Goal: Task Accomplishment & Management: Use online tool/utility

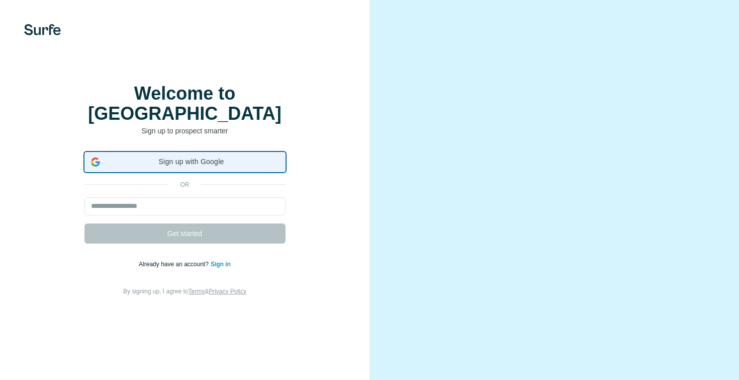
click at [190, 166] on span "Sign up with Google" at bounding box center [191, 161] width 175 height 11
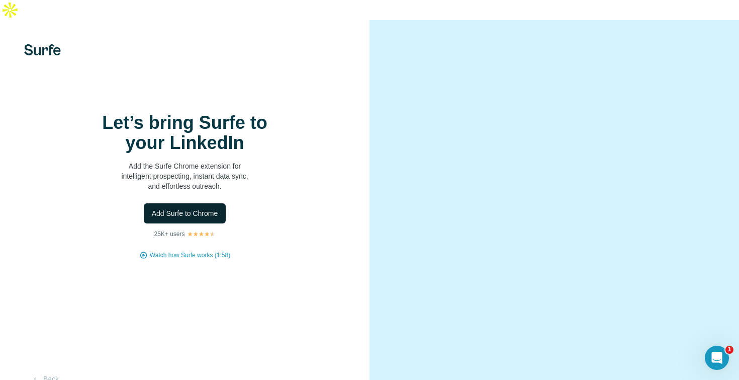
click at [177, 209] on button "Add Surfe to Chrome" at bounding box center [185, 213] width 82 height 20
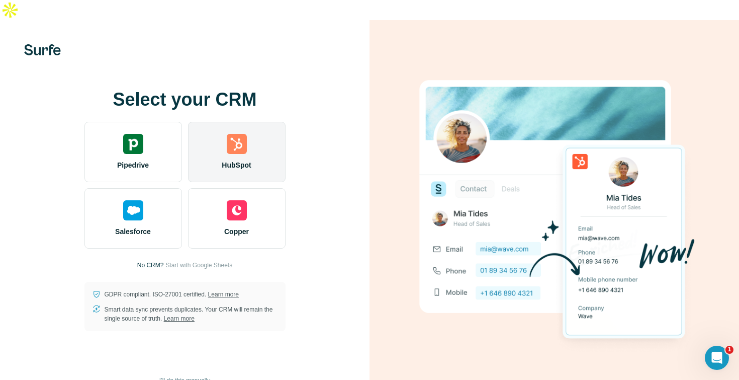
click at [242, 137] on div "HubSpot" at bounding box center [237, 152] width 98 height 60
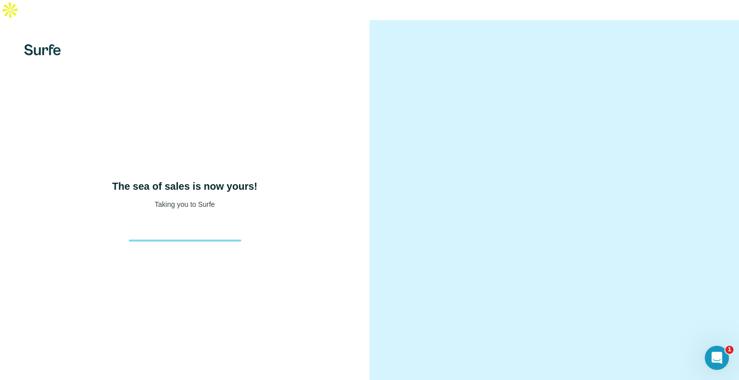
click at [197, 181] on h4 "The sea of sales is now yours!" at bounding box center [184, 186] width 145 height 14
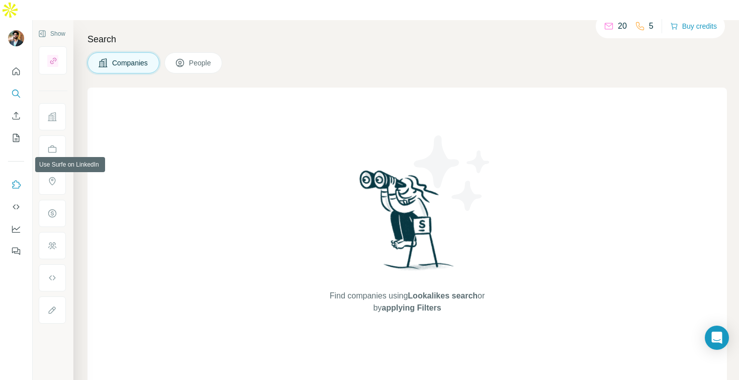
click at [18, 179] on icon "Use Surfe on LinkedIn" at bounding box center [16, 184] width 10 height 10
click at [13, 66] on icon "Quick start" at bounding box center [16, 71] width 10 height 10
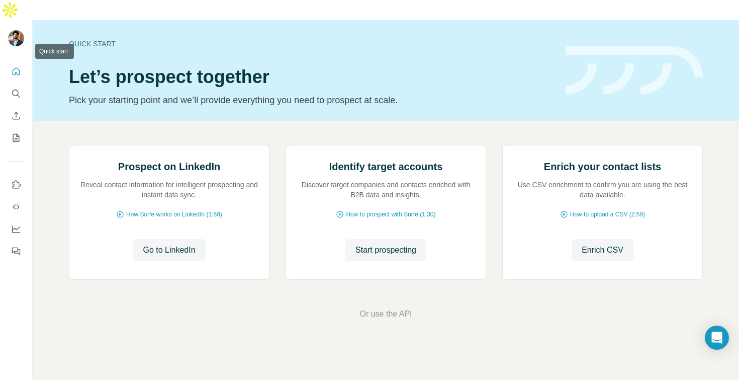
click at [16, 66] on icon "Quick start" at bounding box center [16, 71] width 10 height 10
click at [14, 88] on icon "Search" at bounding box center [16, 93] width 10 height 10
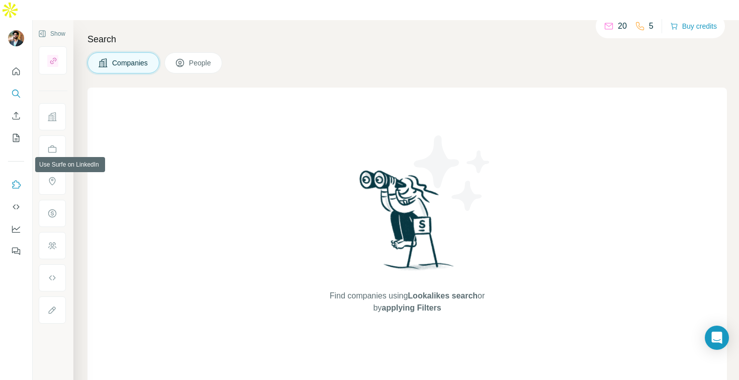
click at [16, 179] on icon "Use Surfe on LinkedIn" at bounding box center [16, 184] width 10 height 10
click at [15, 202] on icon "Use Surfe API" at bounding box center [16, 207] width 10 height 10
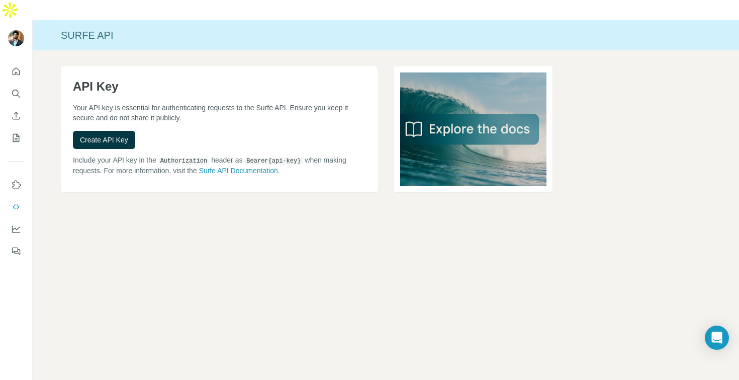
click at [151, 103] on p "Your API key is essential for authenticating requests to the Surfe API. Ensure …" at bounding box center [219, 113] width 293 height 20
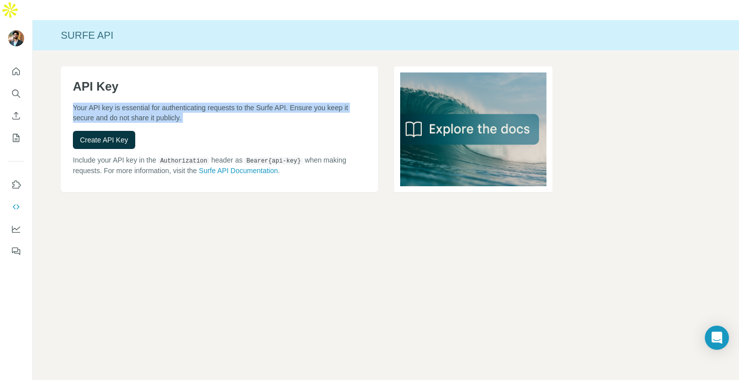
click at [151, 103] on p "Your API key is essential for authenticating requests to the Surfe API. Ensure …" at bounding box center [219, 113] width 293 height 20
click at [125, 103] on p "Your API key is essential for authenticating requests to the Surfe API. Ensure …" at bounding box center [219, 113] width 293 height 20
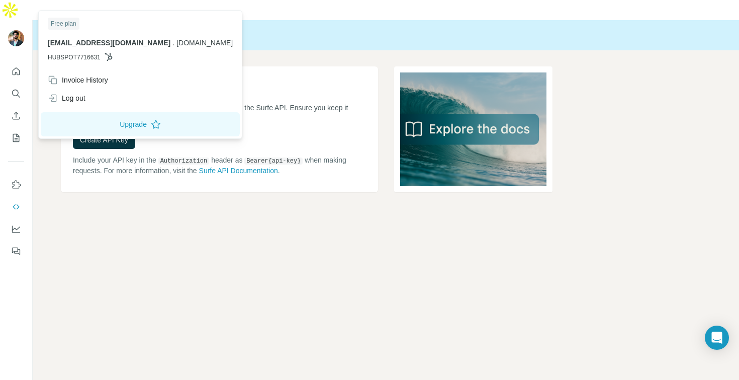
click at [11, 30] on img at bounding box center [16, 38] width 16 height 16
click at [71, 58] on span "HUBSPOT7716631" at bounding box center [74, 57] width 53 height 9
click at [17, 67] on icon "Quick start" at bounding box center [17, 71] width 8 height 8
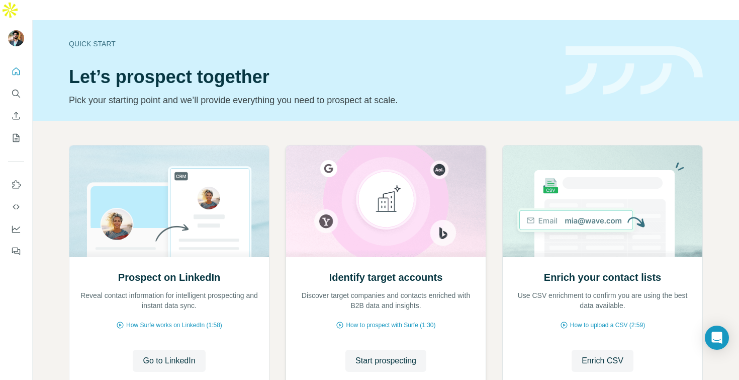
scroll to position [55, 0]
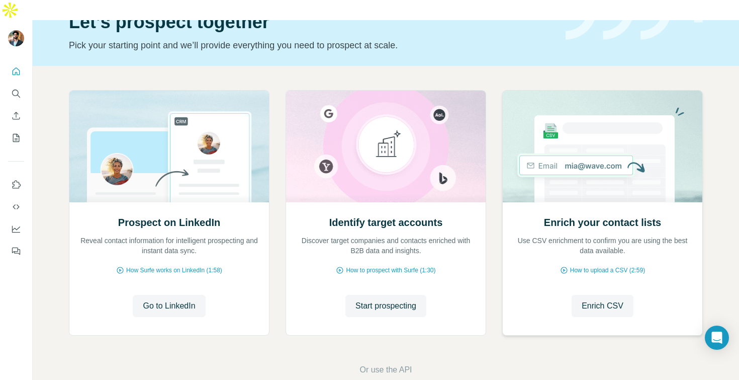
click at [593, 215] on h2 "Enrich your contact lists" at bounding box center [602, 222] width 117 height 14
click at [417, 215] on h2 "Identify target accounts" at bounding box center [386, 222] width 114 height 14
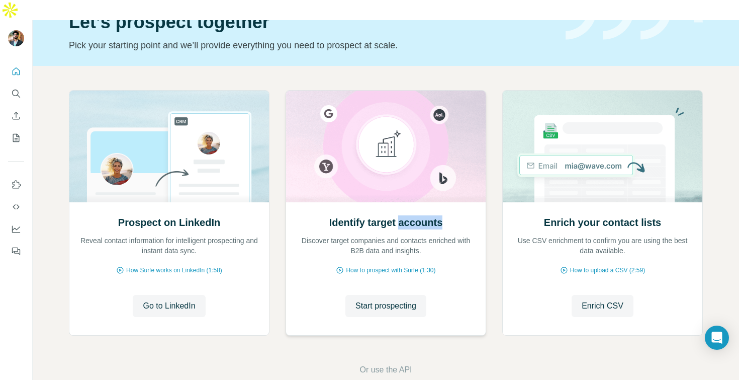
click at [417, 215] on h2 "Identify target accounts" at bounding box center [386, 222] width 114 height 14
click at [185, 215] on h2 "Prospect on LinkedIn" at bounding box center [169, 222] width 102 height 14
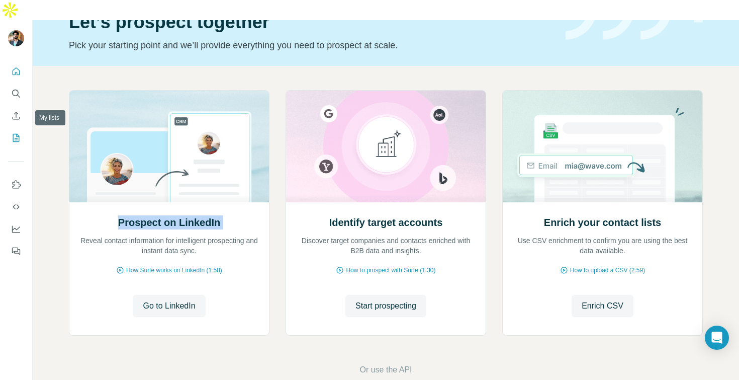
click at [18, 134] on icon "My lists" at bounding box center [16, 138] width 7 height 8
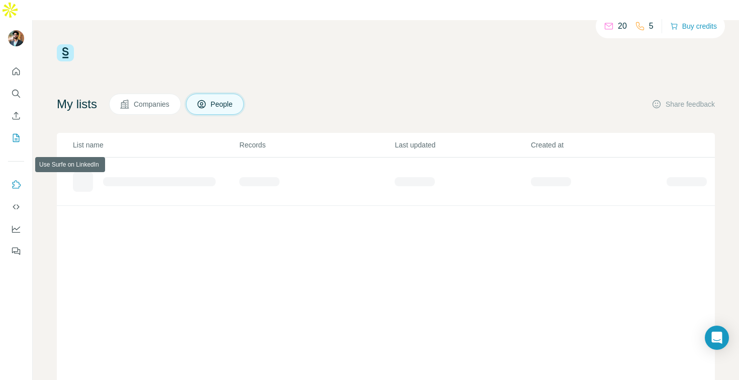
click at [19, 175] on button "Use Surfe on LinkedIn" at bounding box center [16, 184] width 16 height 18
